Goal: Transaction & Acquisition: Download file/media

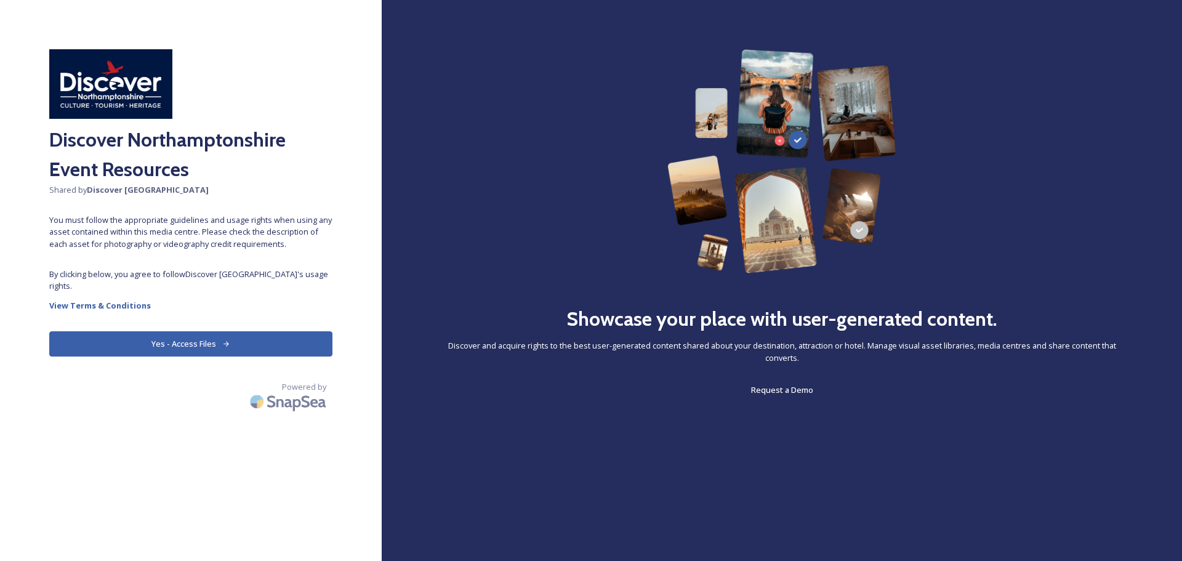
click at [172, 346] on button "Yes - Access Files" at bounding box center [190, 343] width 283 height 25
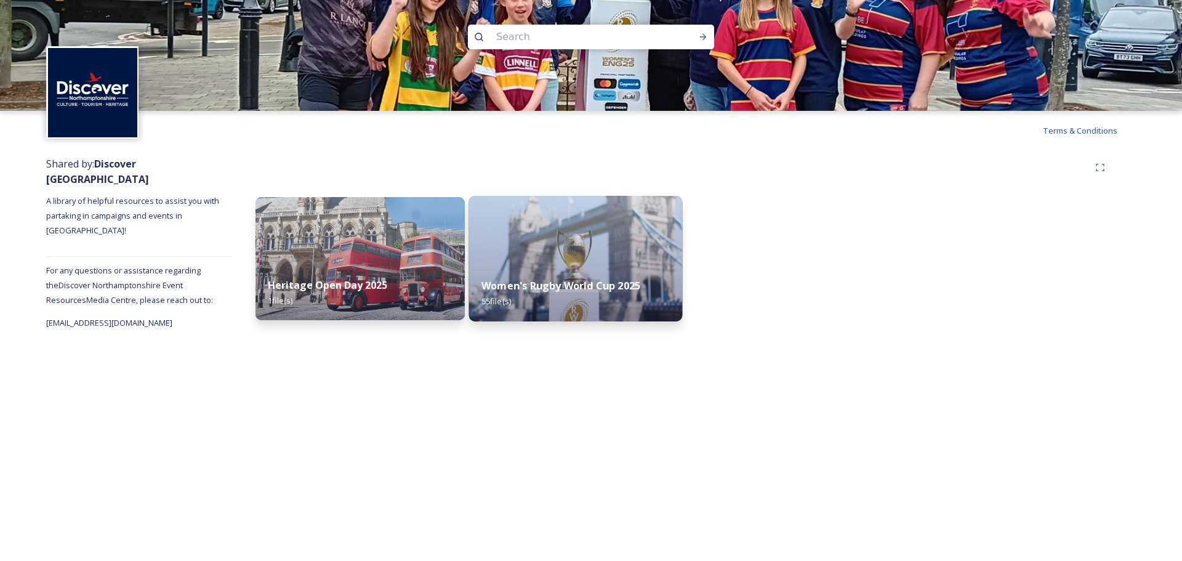
click at [540, 289] on strong "Women's Rugby World Cup 2025" at bounding box center [560, 286] width 159 height 14
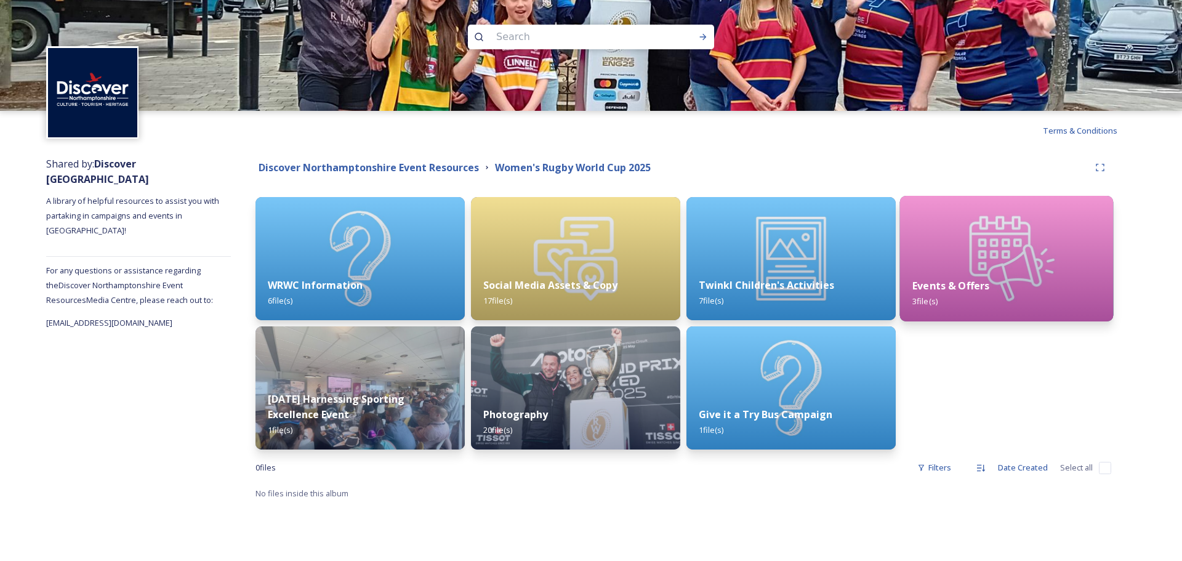
click at [951, 286] on strong "Events & Offers" at bounding box center [950, 286] width 77 height 14
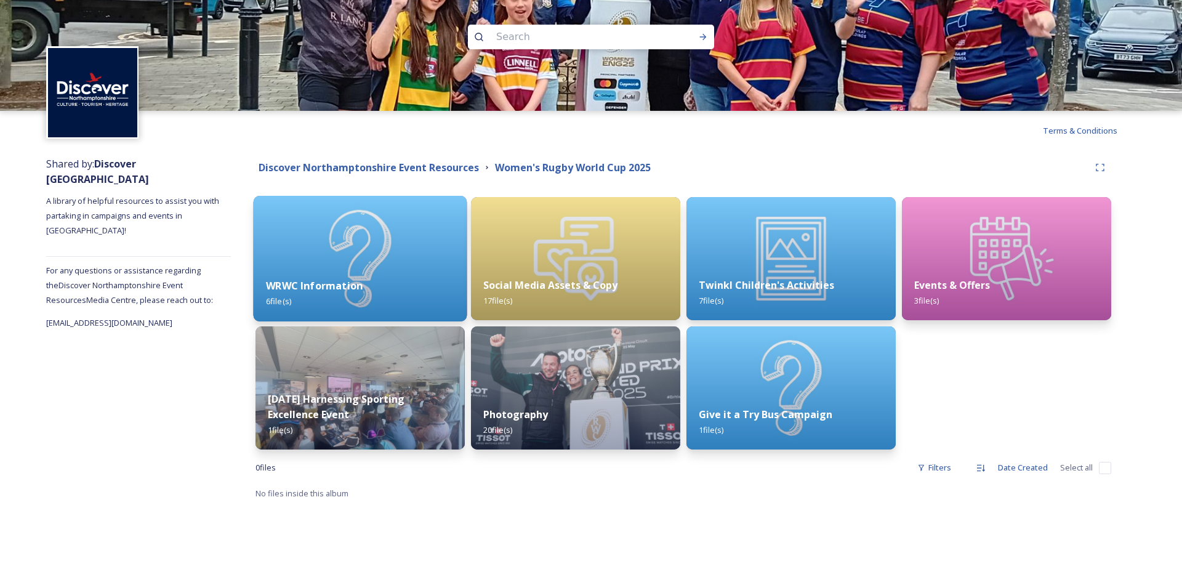
click at [314, 290] on strong "WRWC Information" at bounding box center [314, 286] width 97 height 14
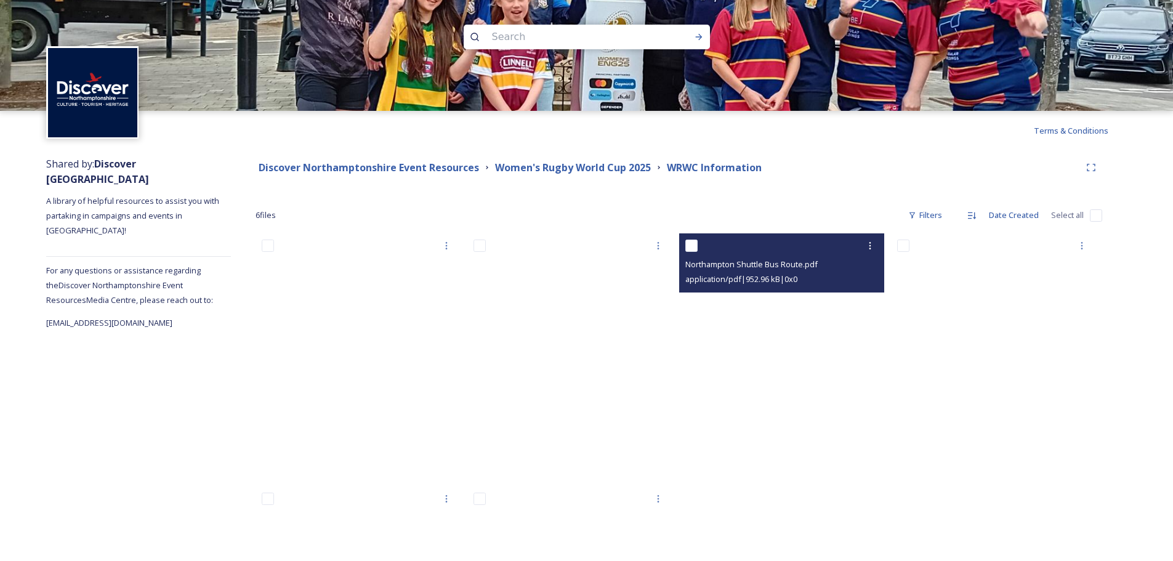
click at [702, 268] on span "Northampton Shuttle Bus Route.pdf" at bounding box center [751, 264] width 132 height 11
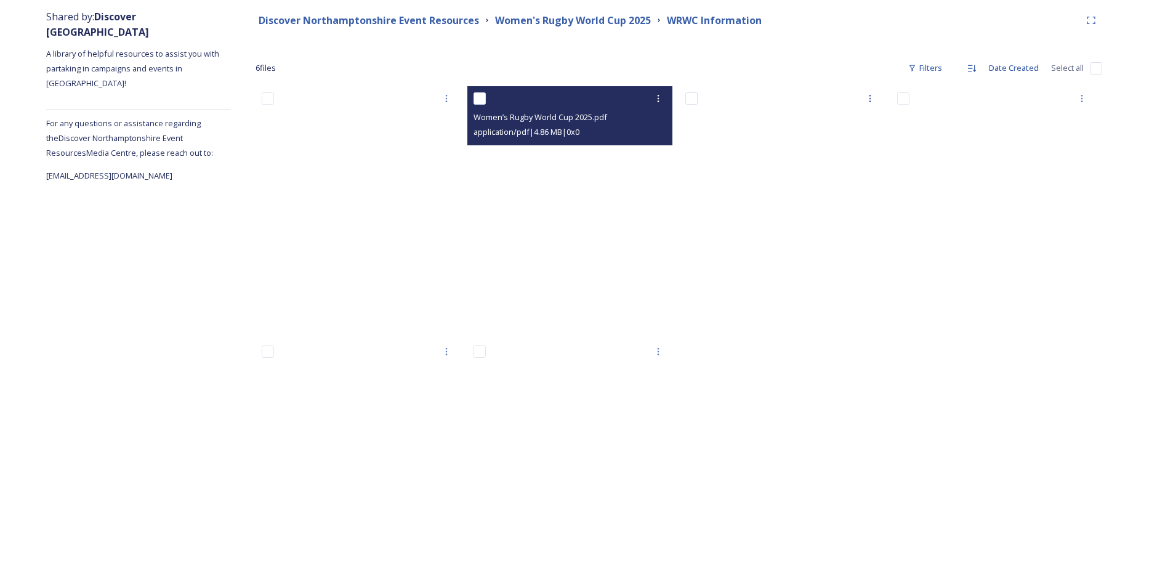
scroll to position [199, 0]
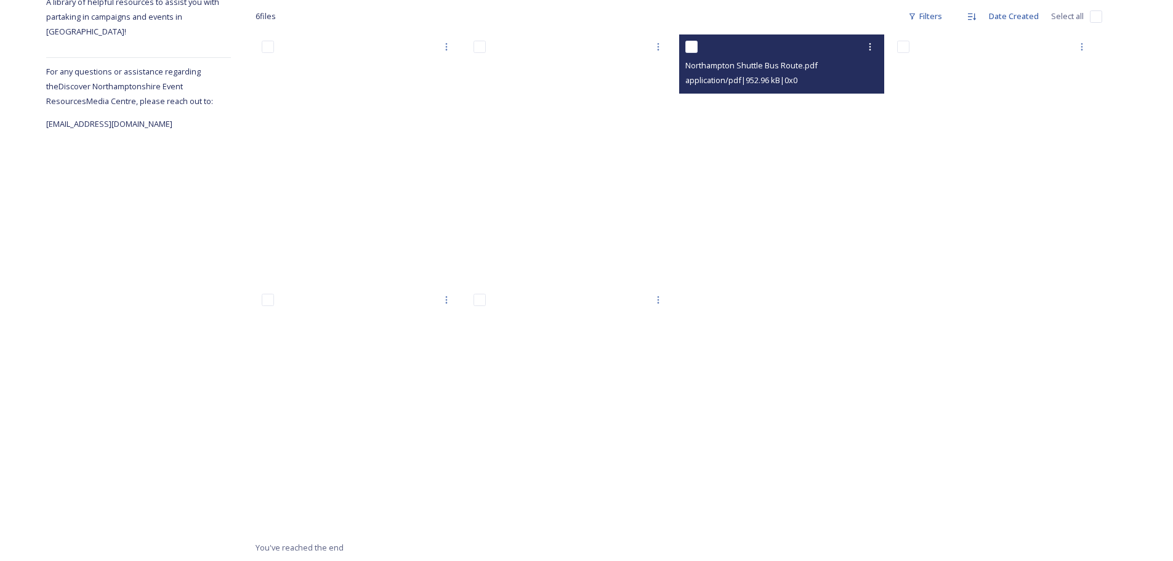
click at [770, 81] on span "application/pdf | 952.96 kB | 0 x 0" at bounding box center [741, 79] width 112 height 11
click at [700, 84] on span "application/pdf | 952.96 kB | 0 x 0" at bounding box center [741, 79] width 112 height 11
